Goal: Navigation & Orientation: Find specific page/section

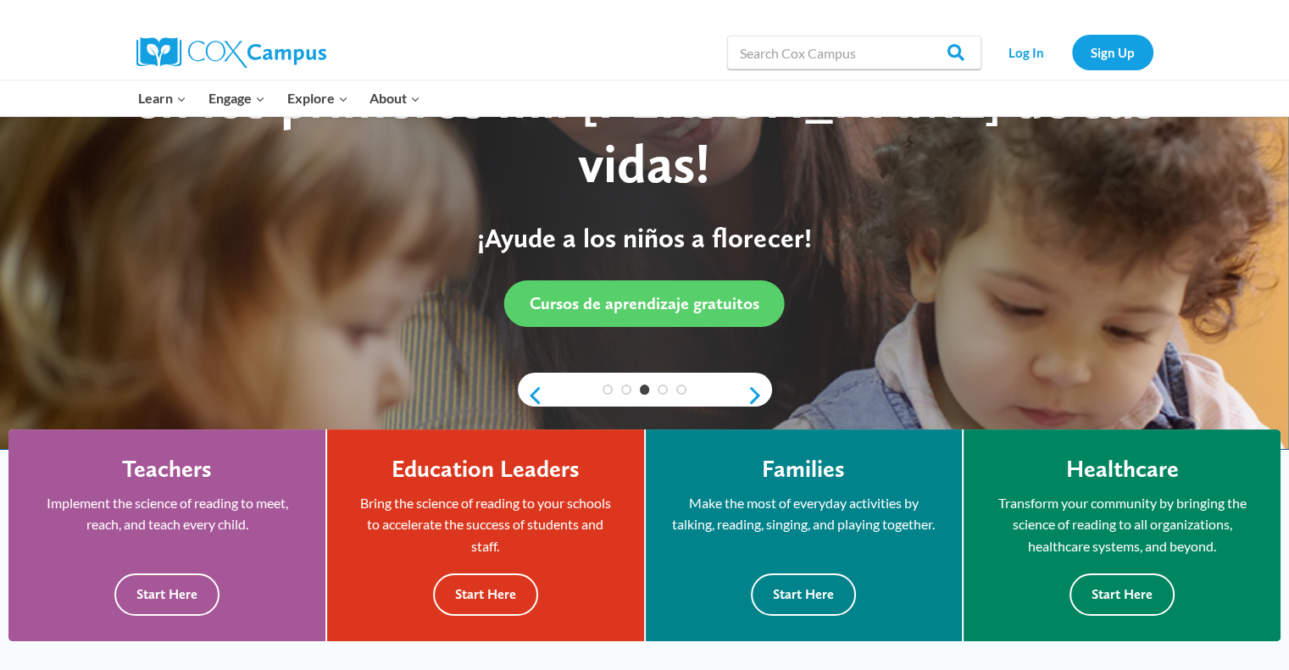
scroll to position [339, 0]
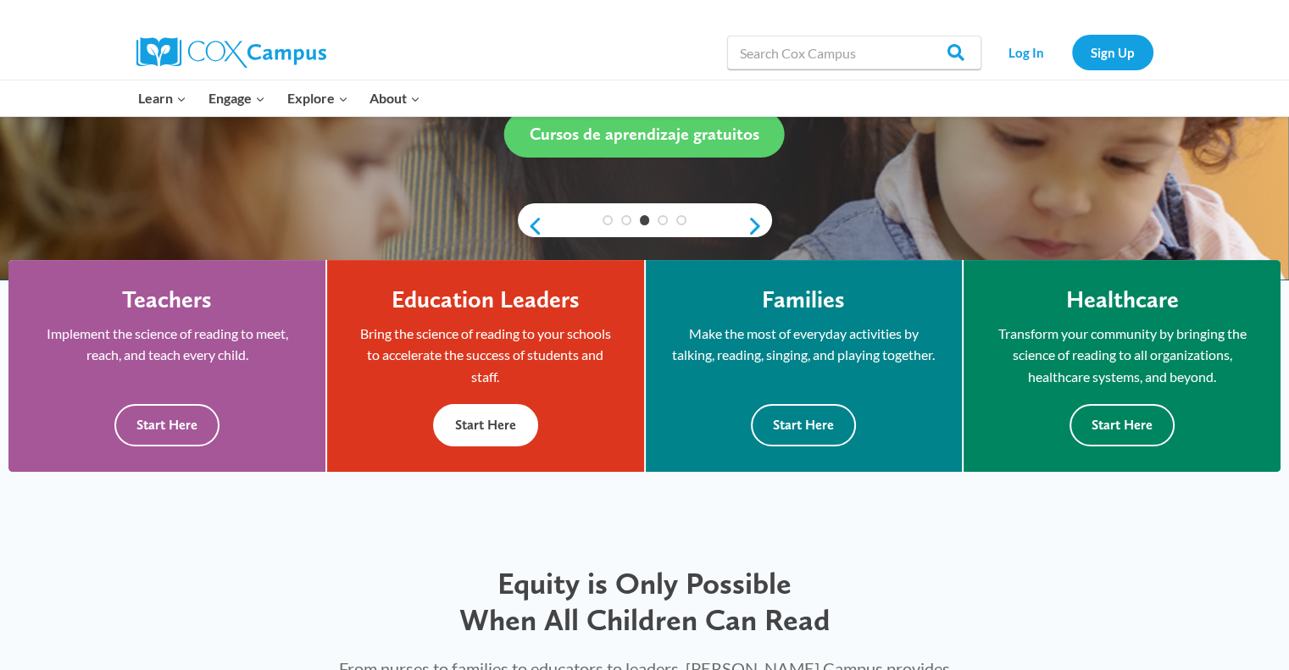
click at [481, 423] on button "Start Here" at bounding box center [485, 425] width 105 height 42
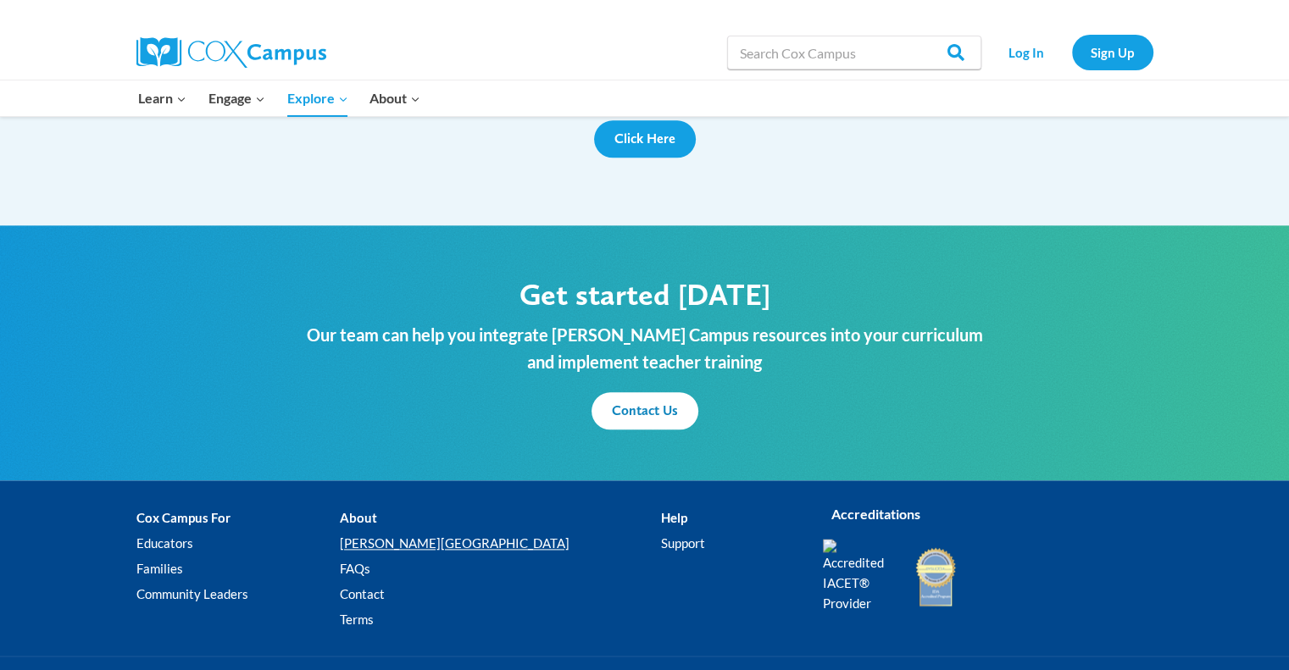
scroll to position [2034, 0]
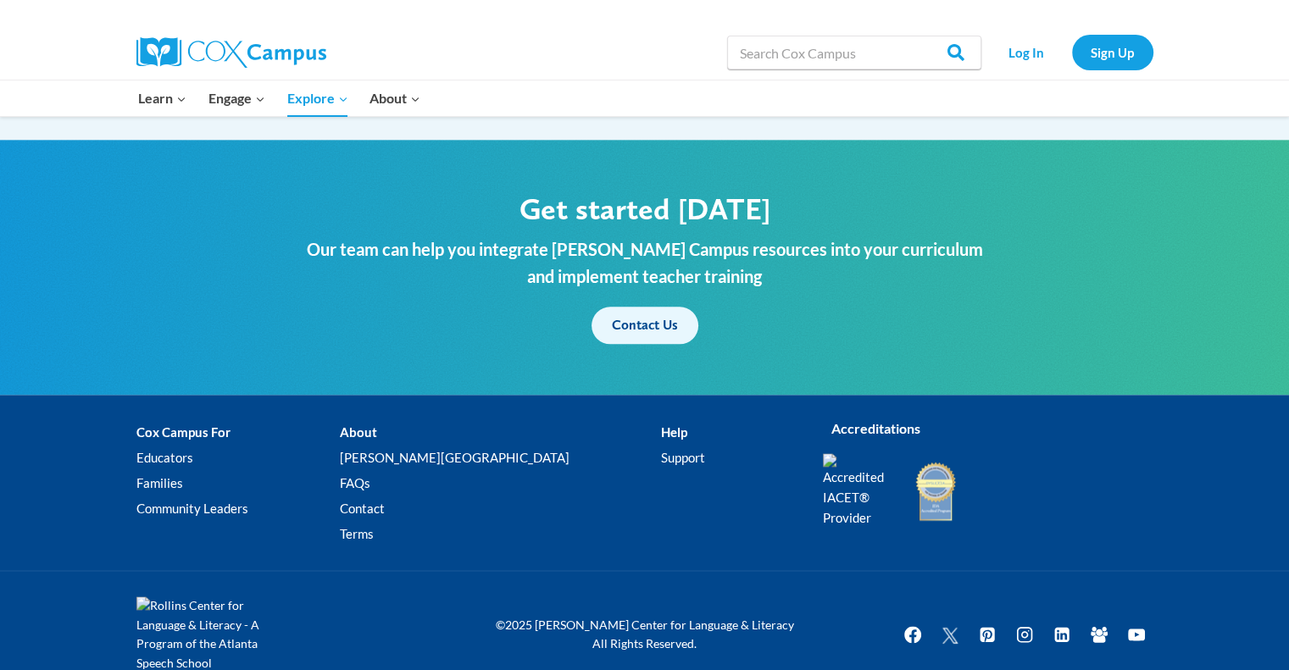
click at [651, 317] on span "Contact Us" at bounding box center [645, 325] width 66 height 16
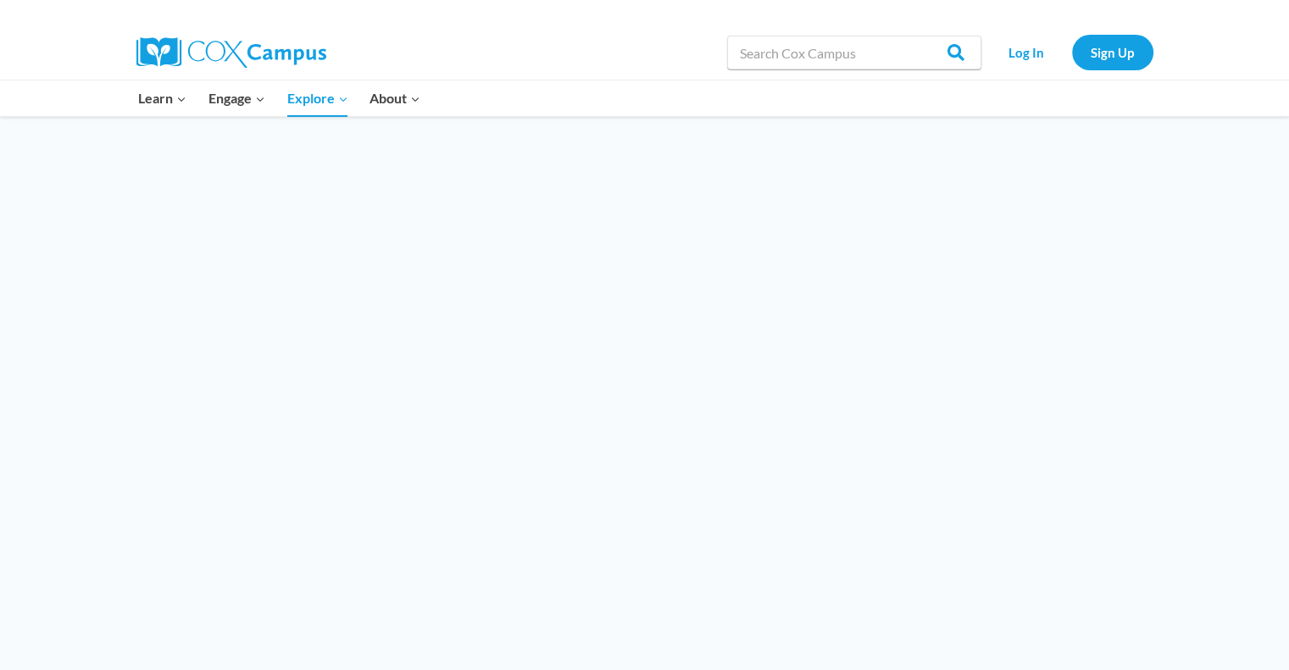
scroll to position [1566, 0]
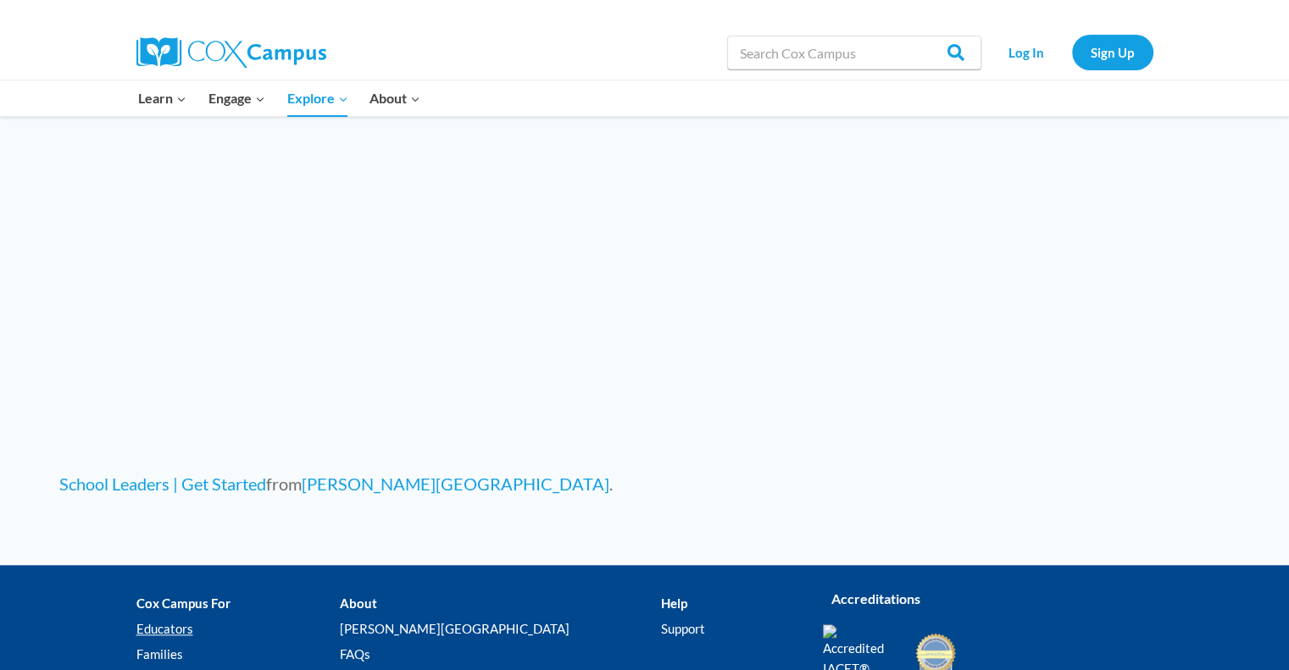
click at [170, 616] on link "Educators" at bounding box center [237, 628] width 203 height 25
